Goal: Find specific page/section: Find specific page/section

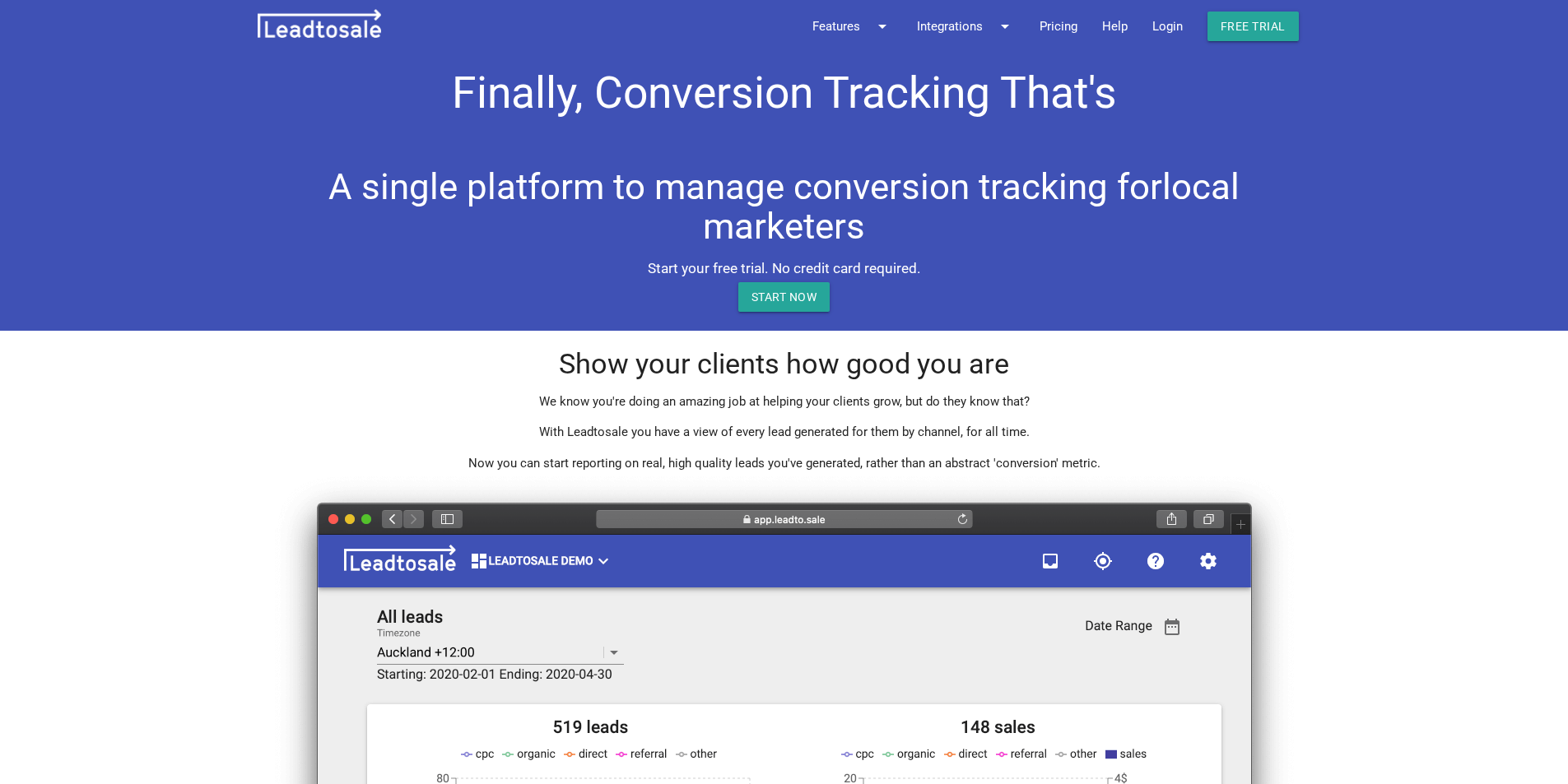
click at [1162, 28] on link "Login" at bounding box center [1167, 26] width 55 height 52
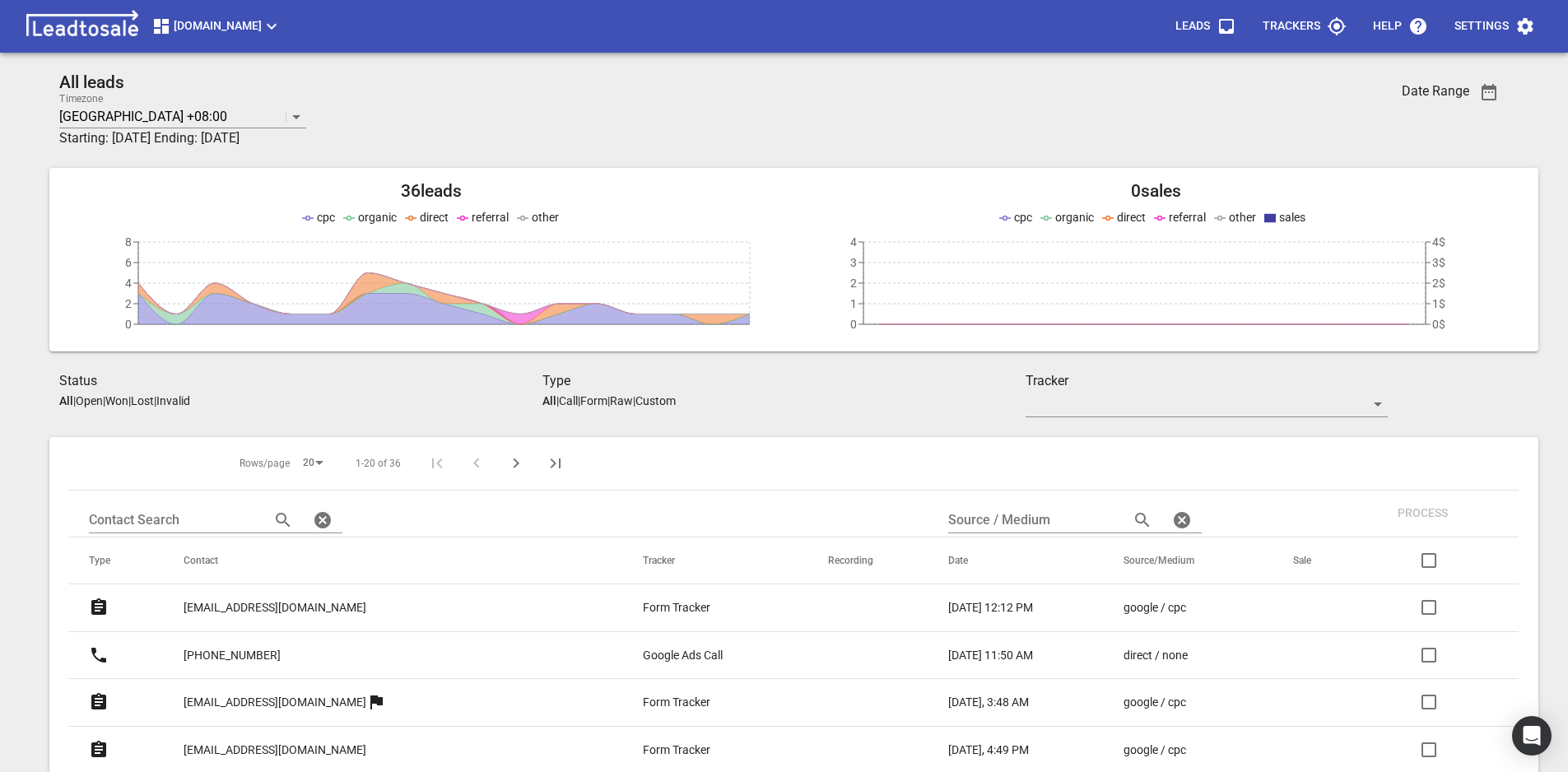
click at [281, 28] on span "Modernroofing.co.nz" at bounding box center [216, 26] width 130 height 20
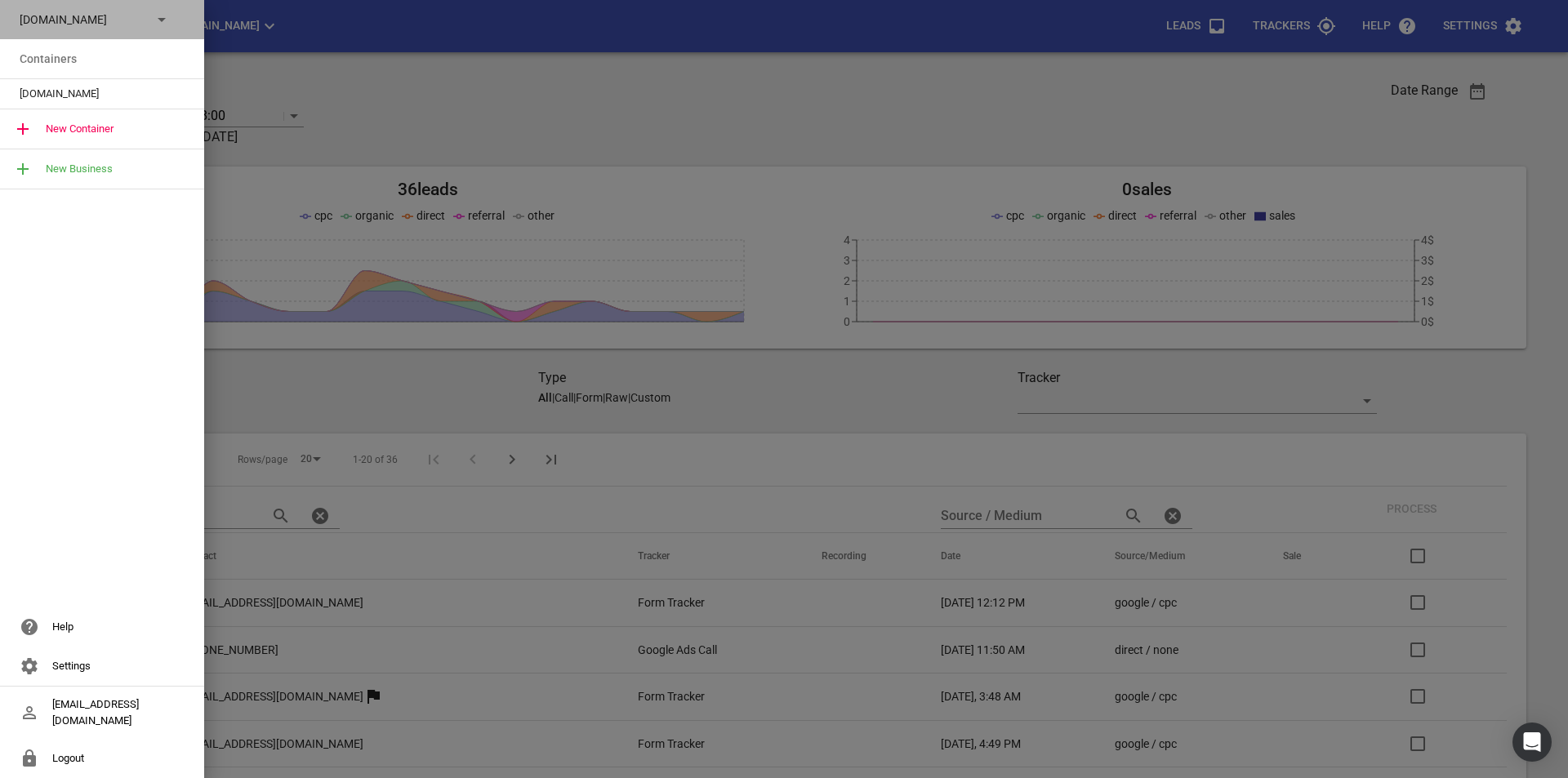
click at [129, 24] on p "Modernroofing.co.nz" at bounding box center [79, 20] width 120 height 17
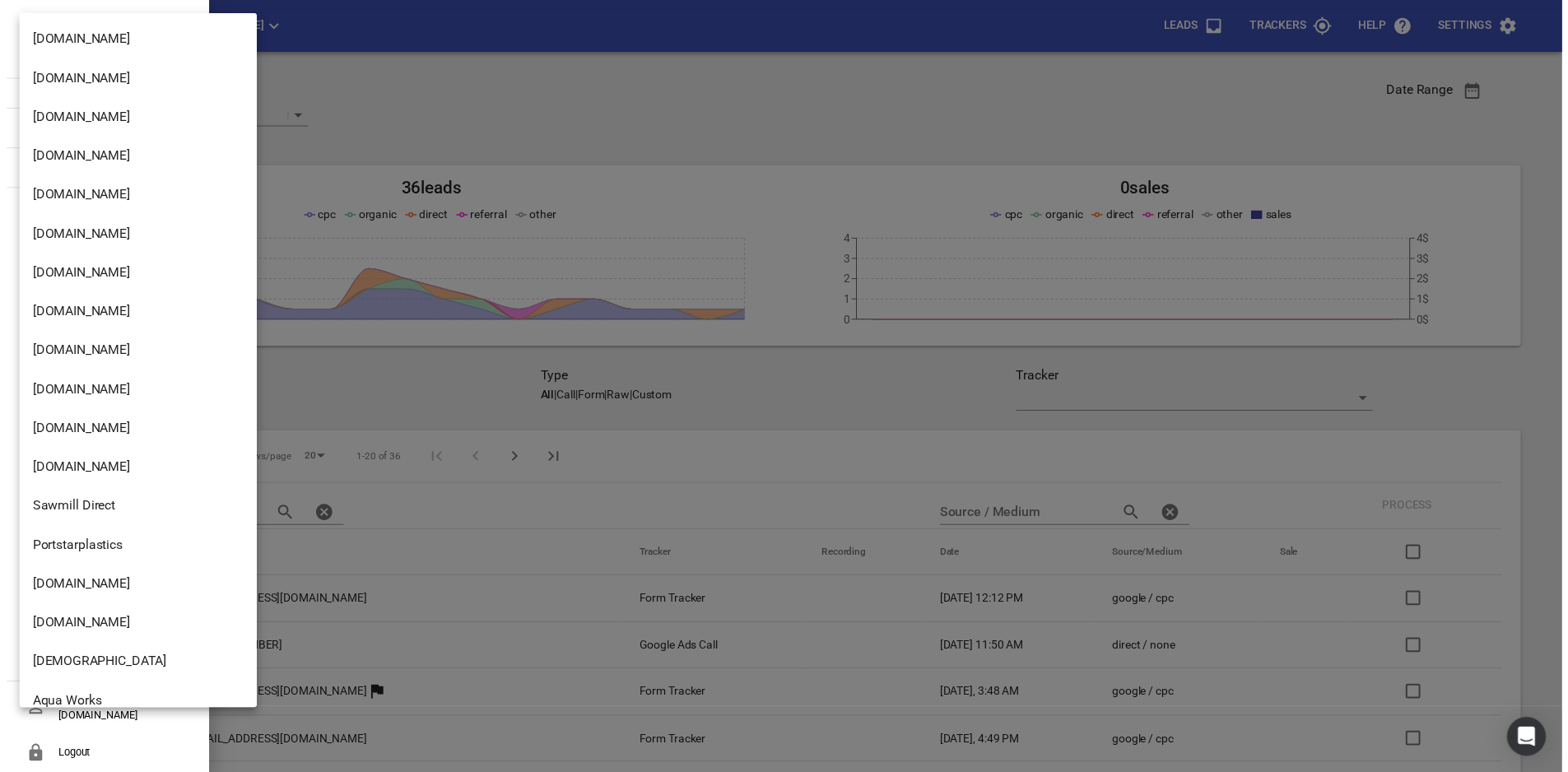
scroll to position [2192, 0]
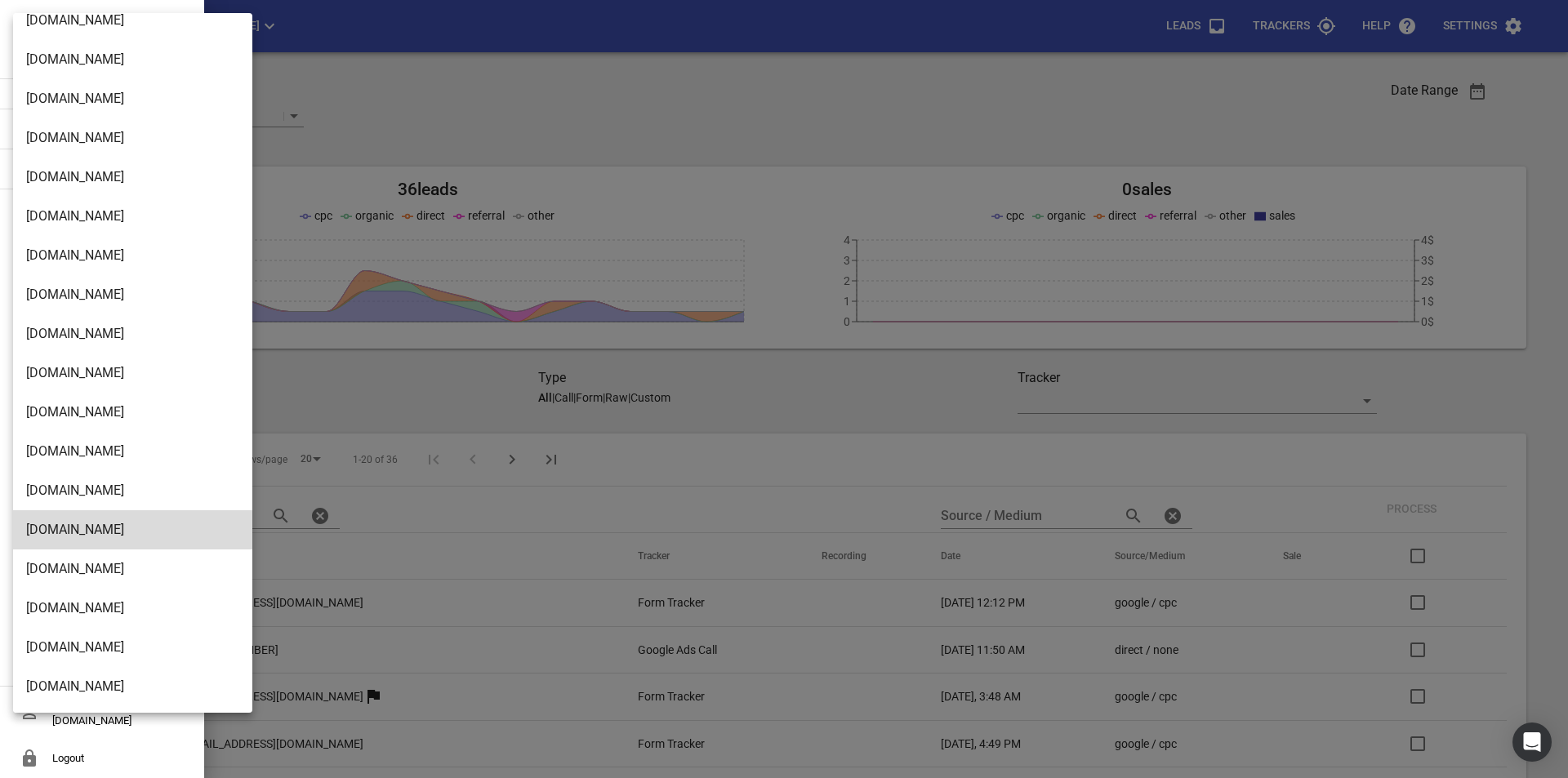
click at [122, 448] on li "Hawkesbayautoremovals.co.nz" at bounding box center [139, 451] width 252 height 40
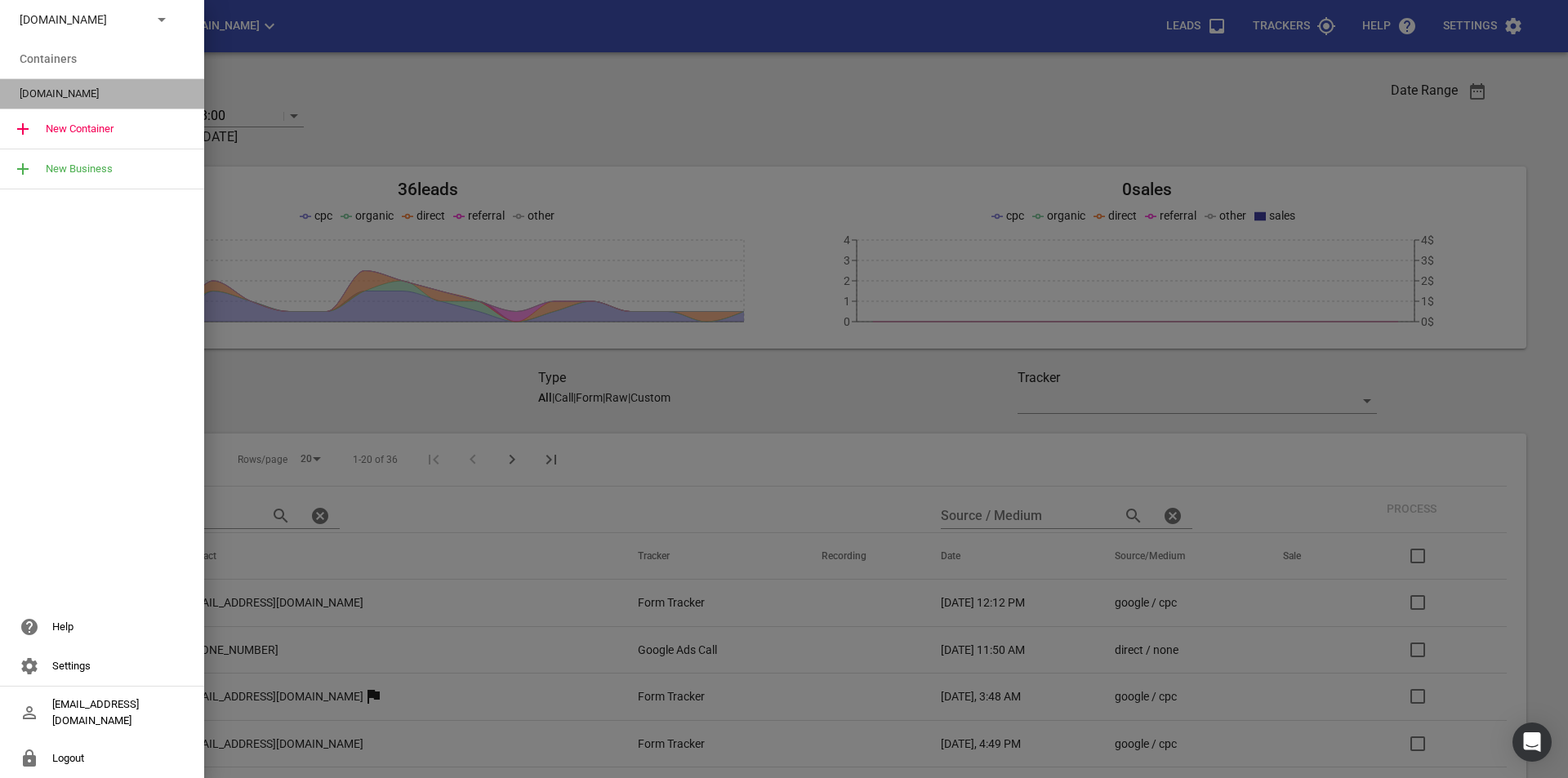
click at [120, 95] on span "Hawkesbayautoremovals.co.nz" at bounding box center [95, 93] width 152 height 16
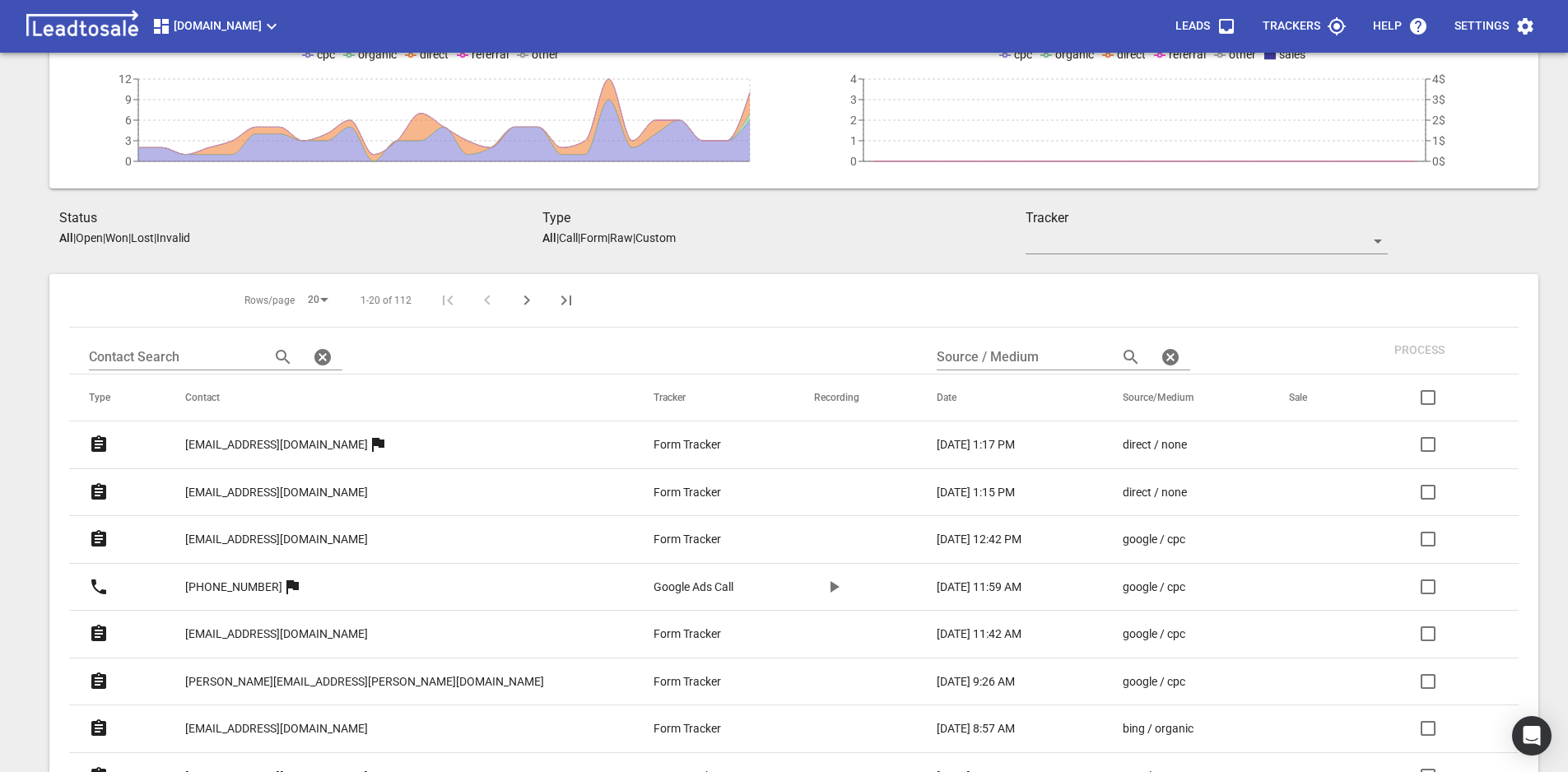
scroll to position [164, 0]
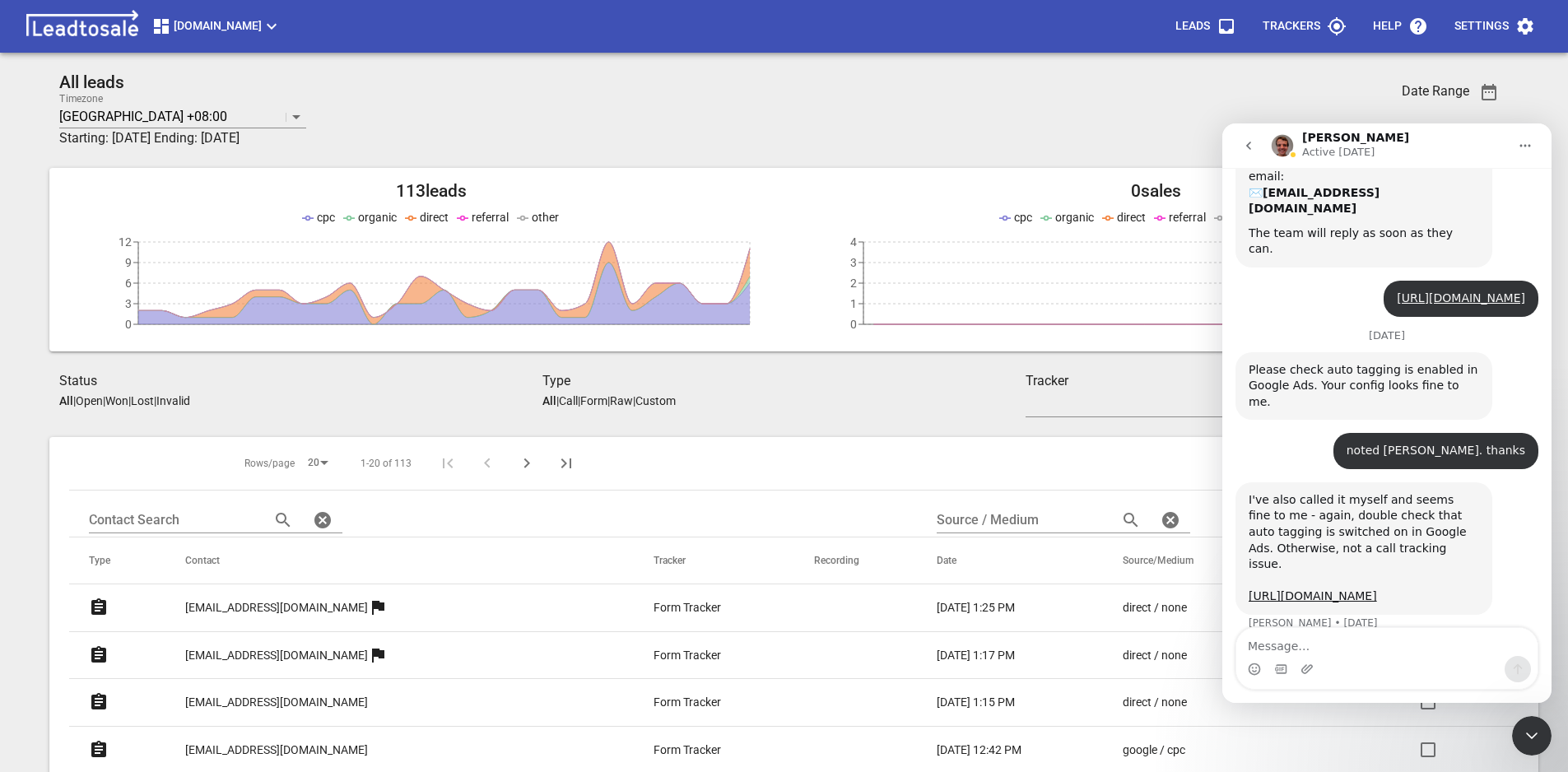
scroll to position [306, 0]
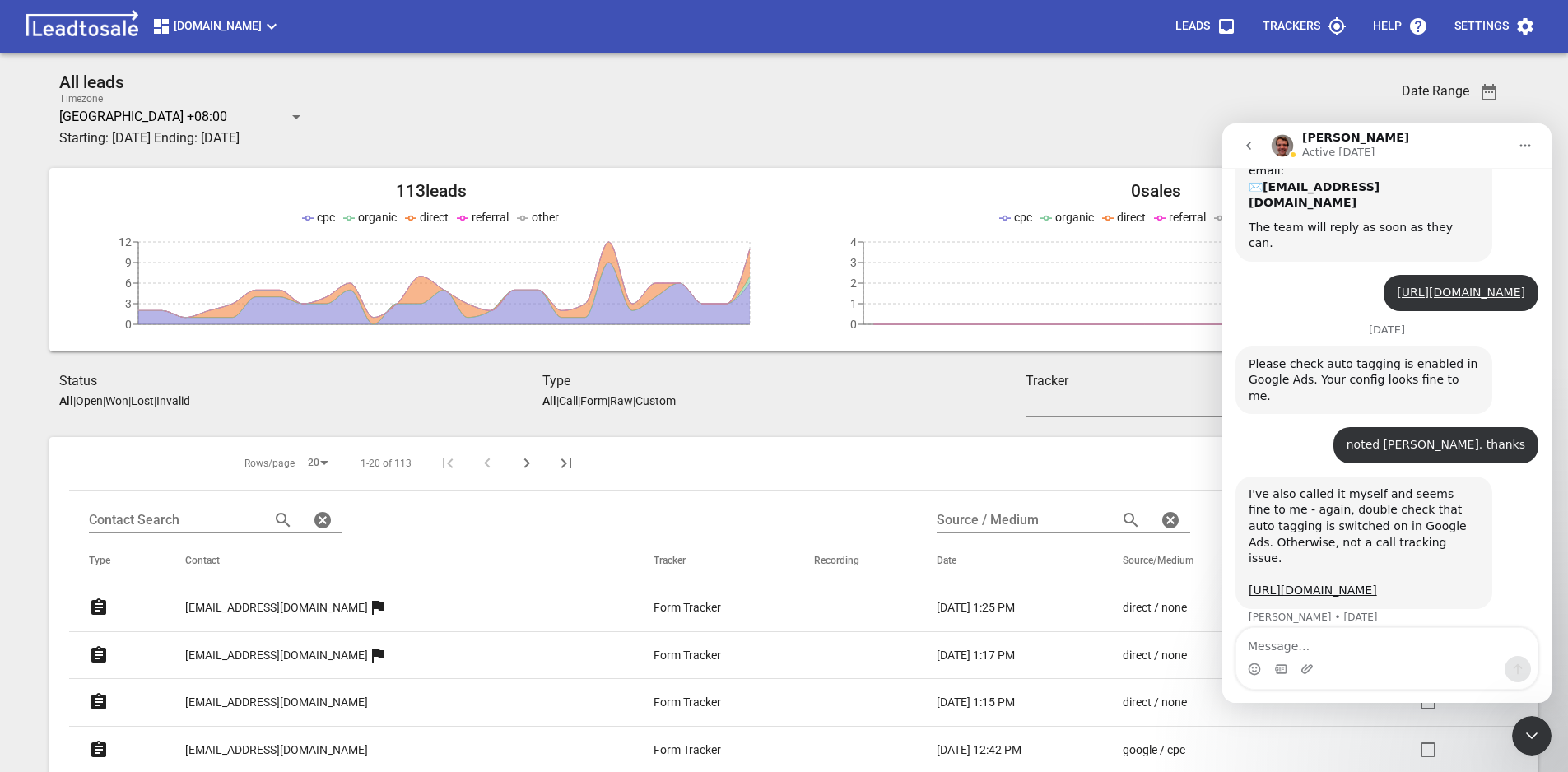
click at [259, 612] on p "test@test.com" at bounding box center [276, 608] width 182 height 17
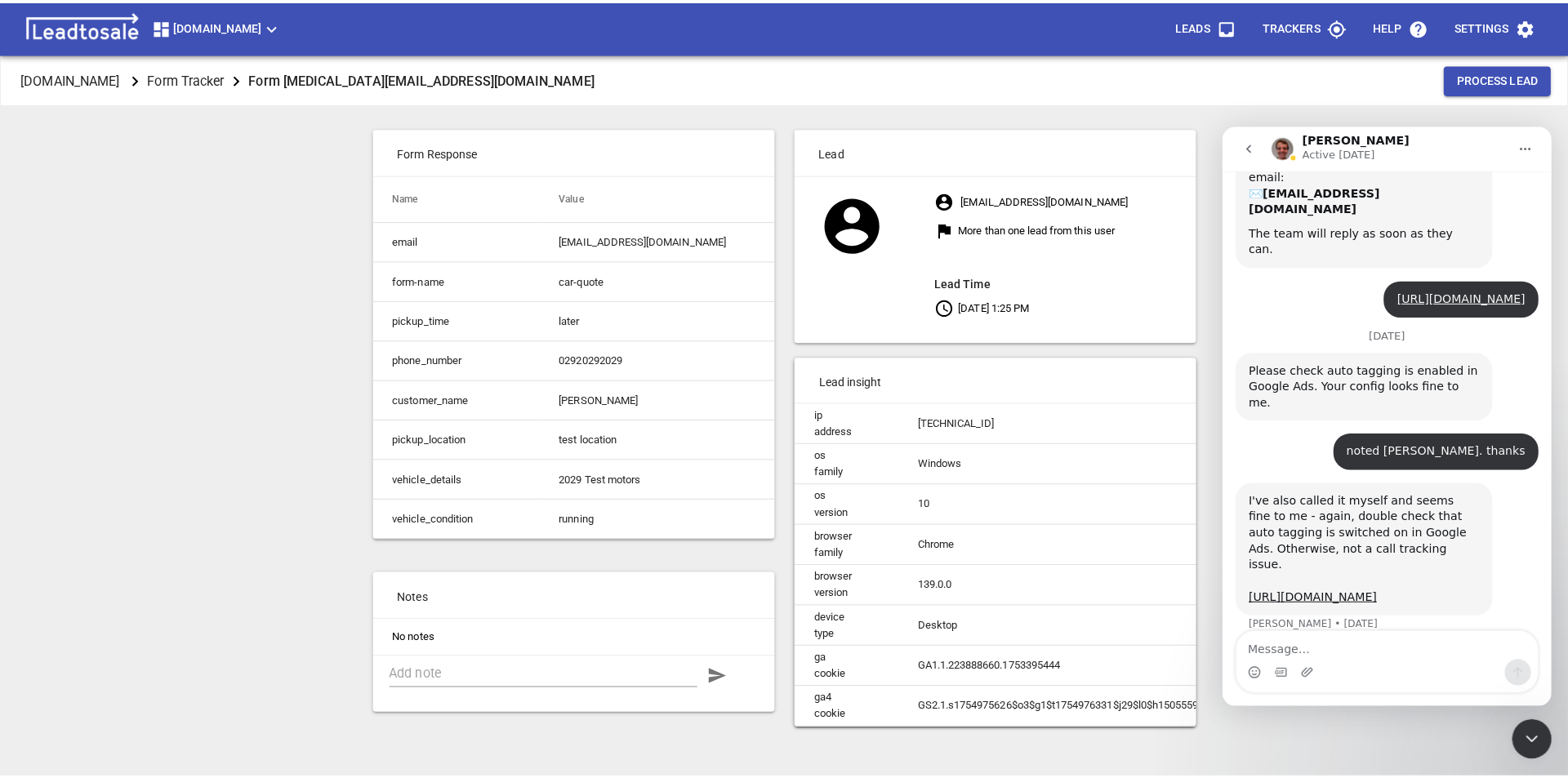
scroll to position [303, 0]
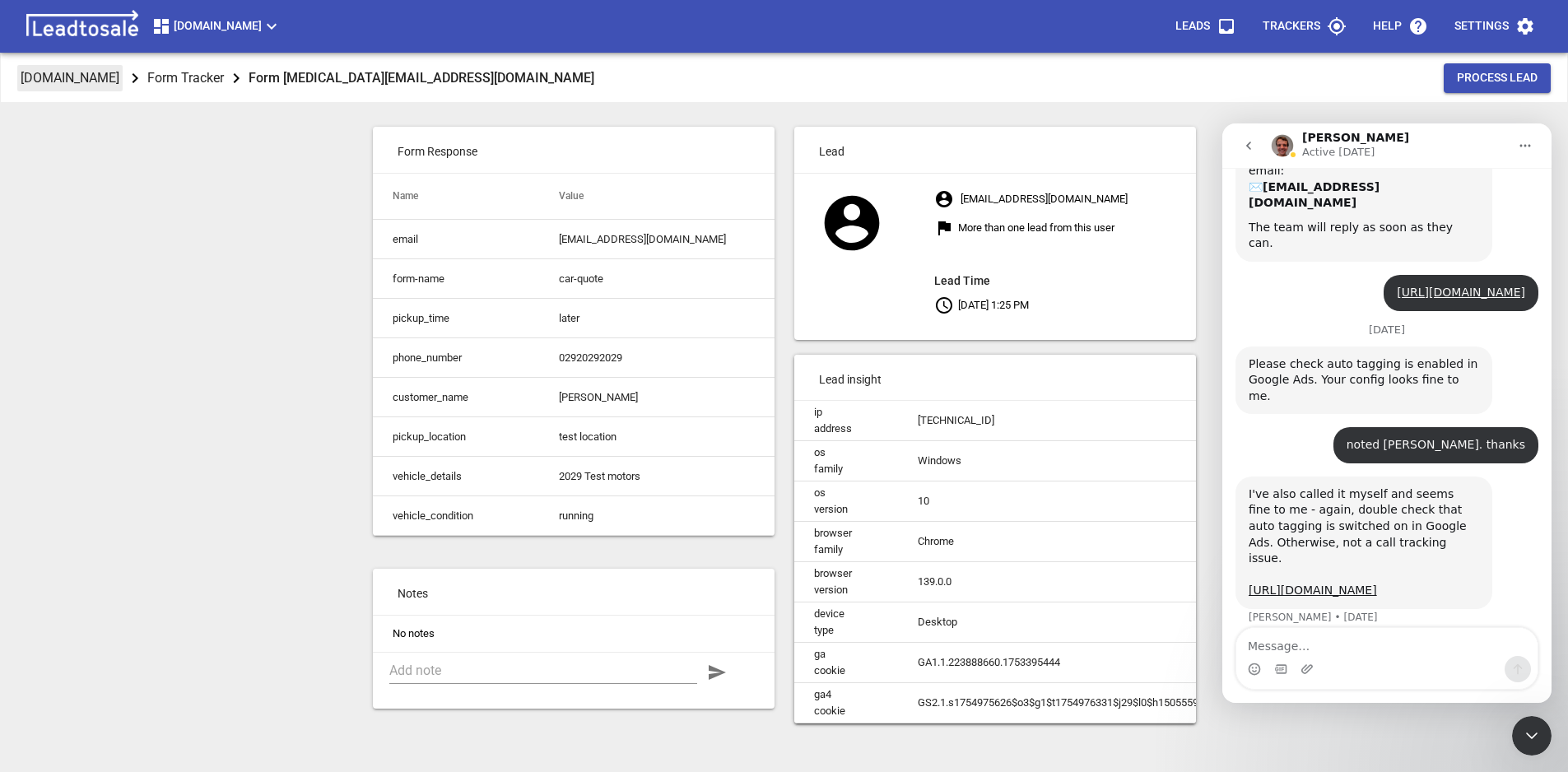
click at [120, 81] on p "Hawkesbayautoremovals.co.nz" at bounding box center [70, 78] width 99 height 19
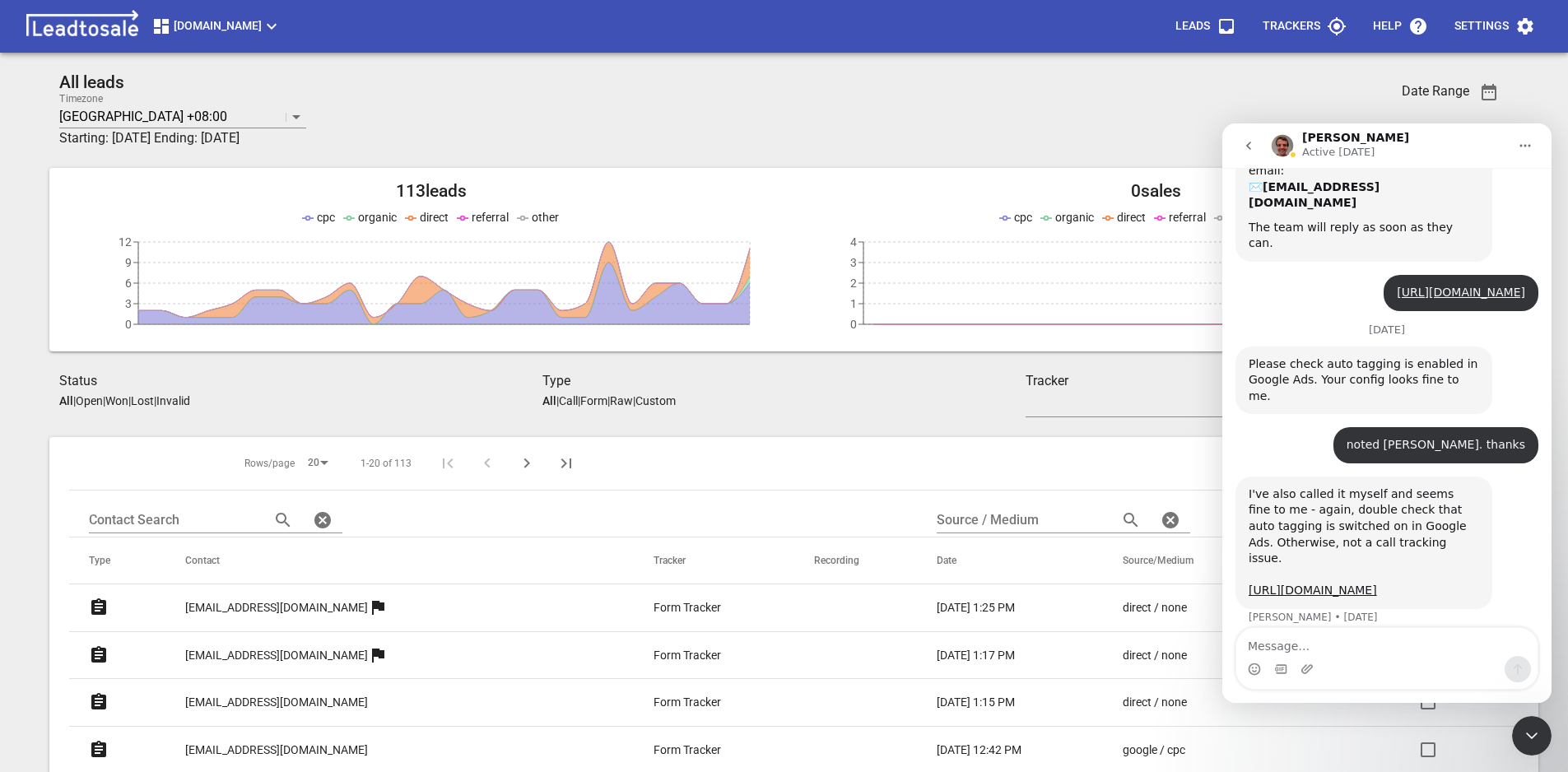
click at [281, 28] on span "Hawkesbayautoremovals.co.nz" at bounding box center [216, 26] width 130 height 20
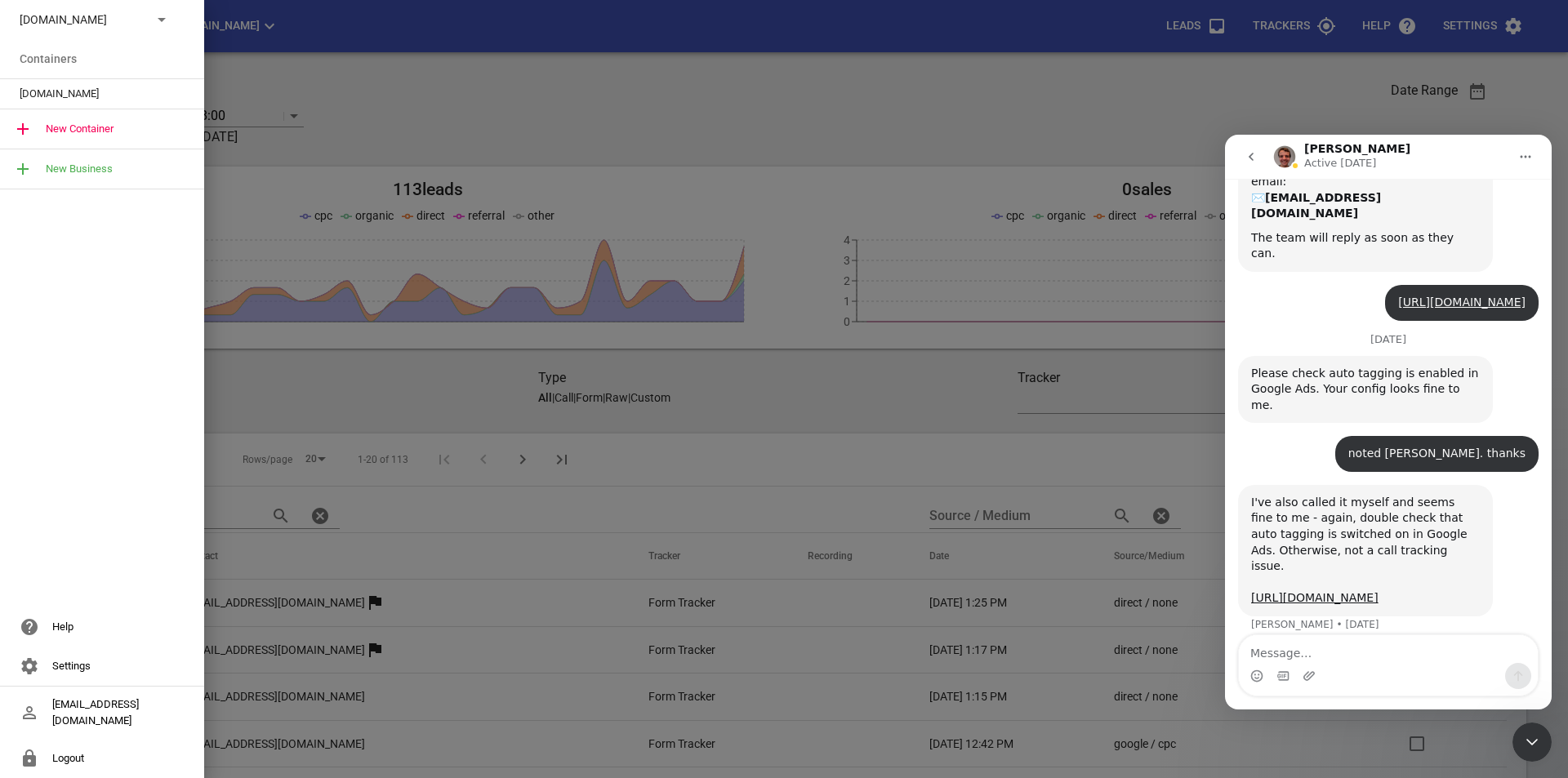
click at [125, 23] on p "Hawkesbayautoremovals.co.nz" at bounding box center [79, 20] width 120 height 17
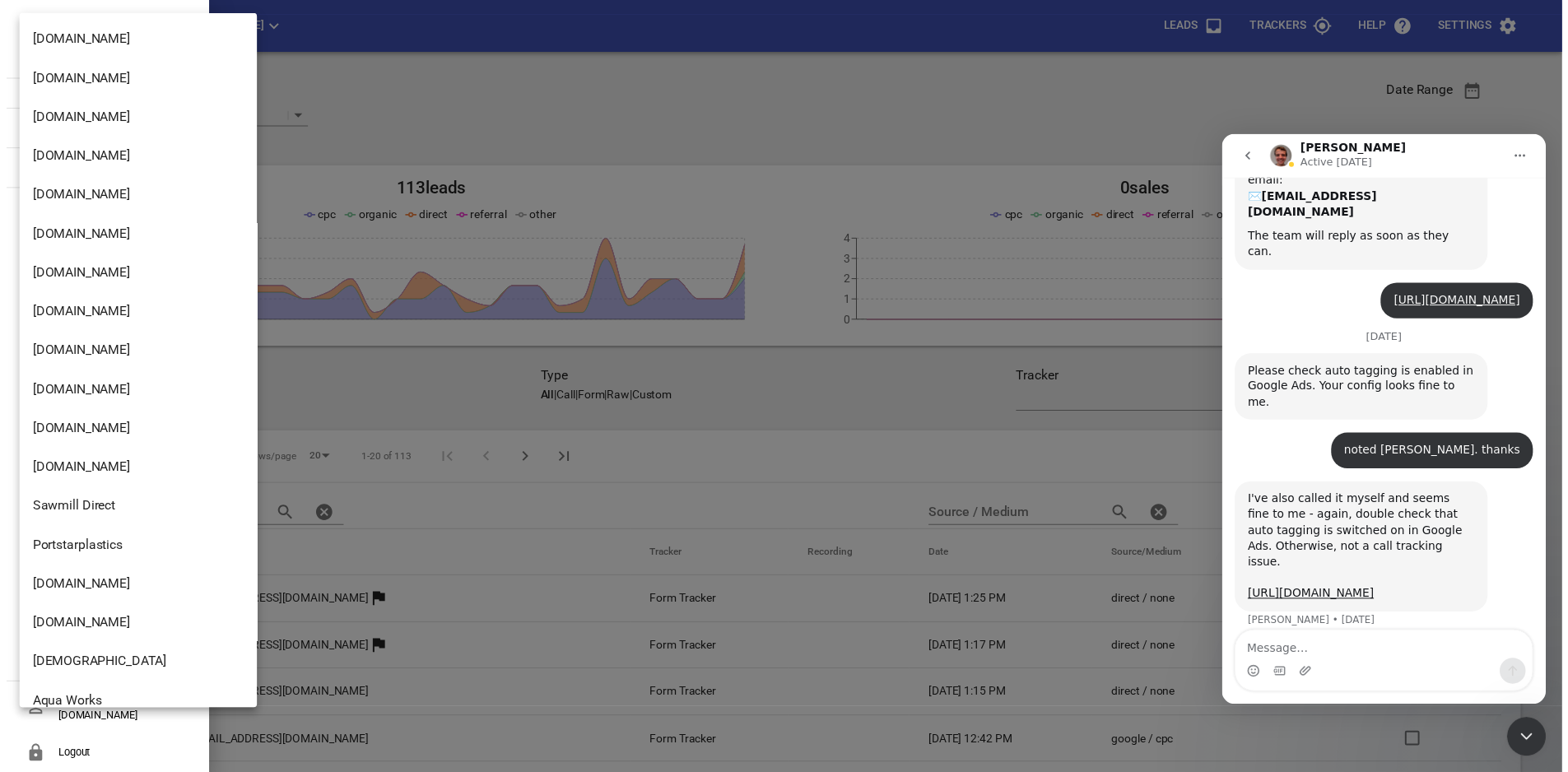
scroll to position [2192, 0]
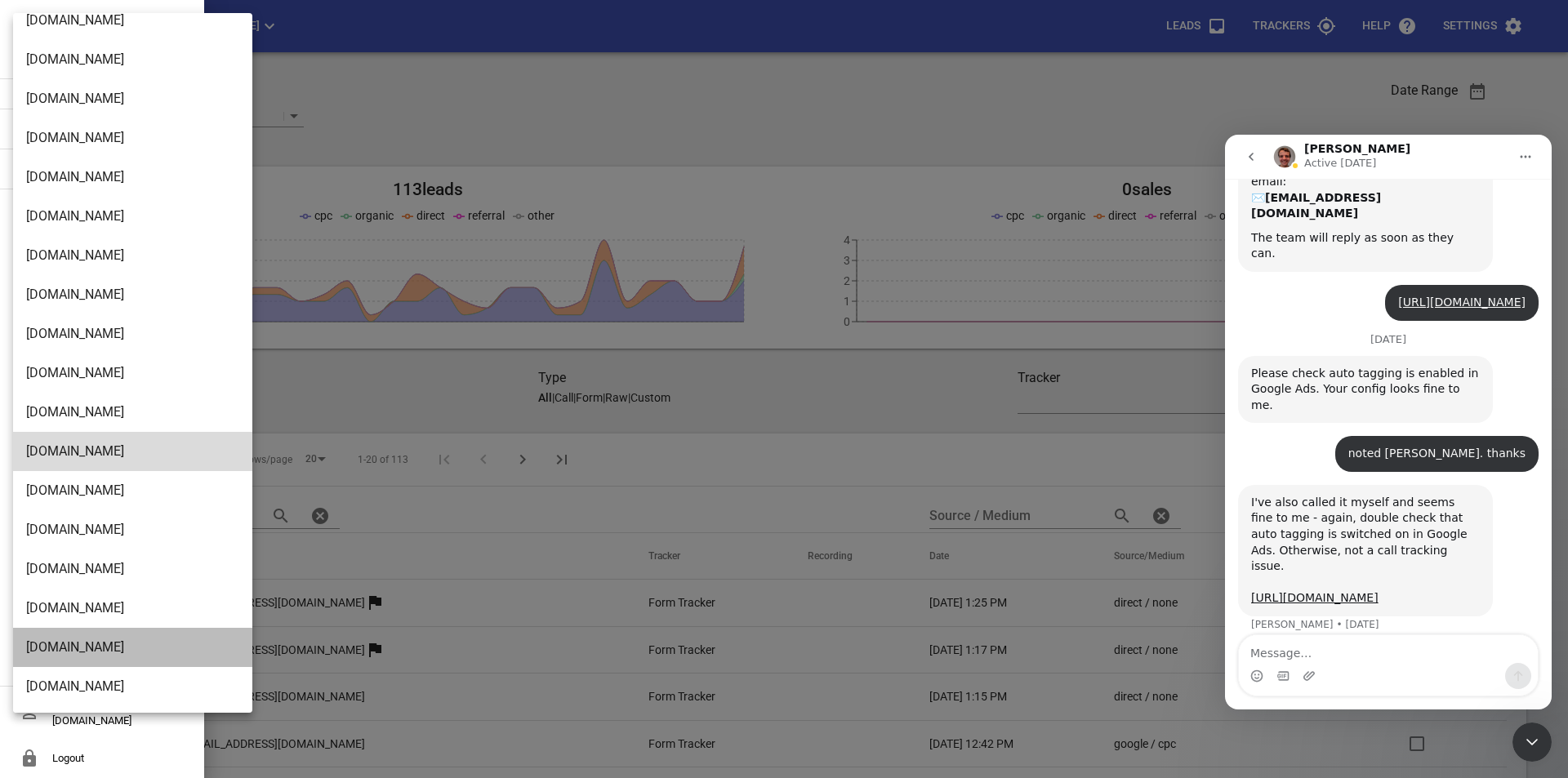
click at [80, 645] on li "Design2renovate.co.nz" at bounding box center [139, 647] width 252 height 40
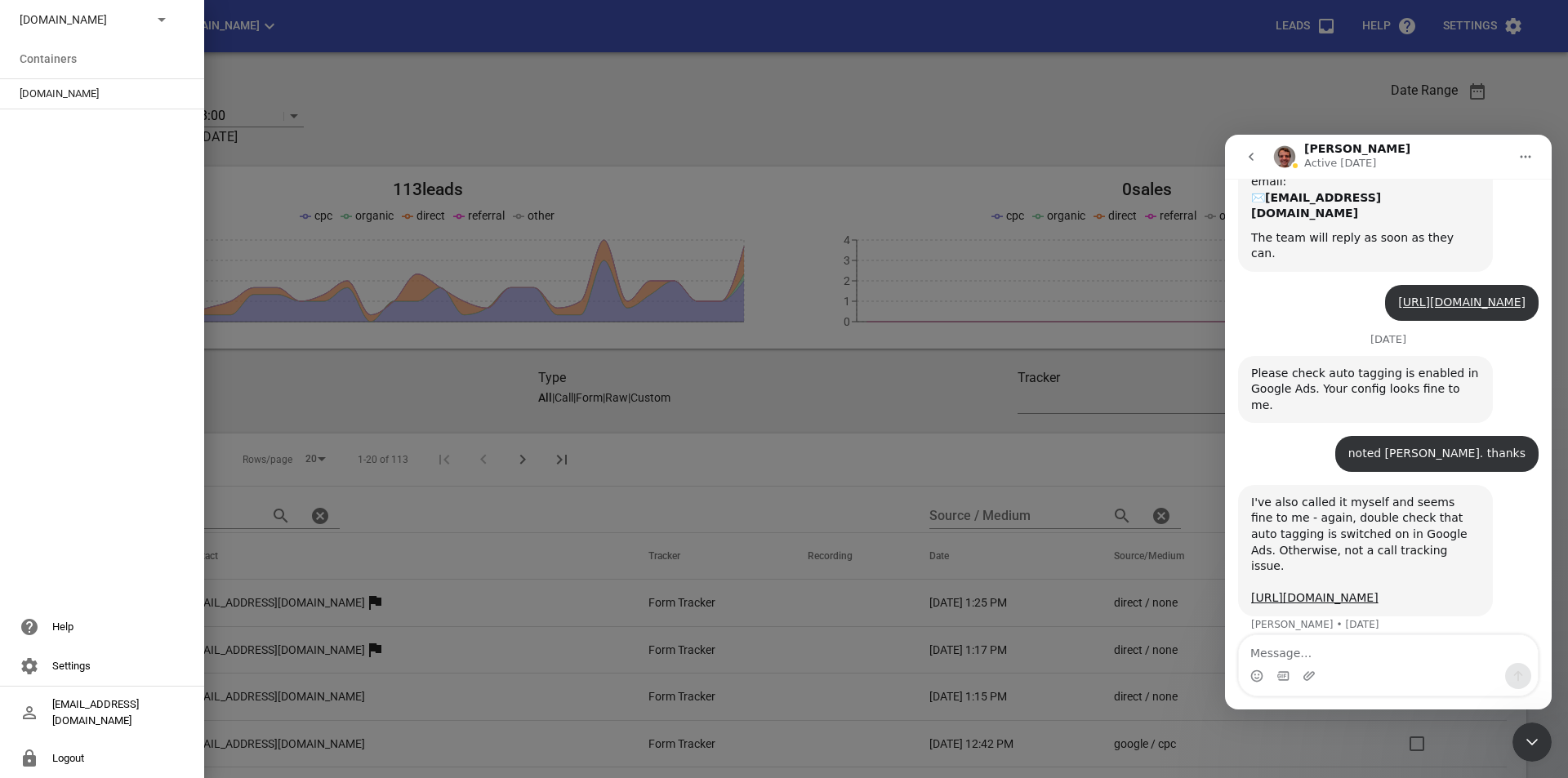
click at [100, 95] on span "Design2renovate.co.nz" at bounding box center [95, 93] width 152 height 16
